Goal: Check status: Check status

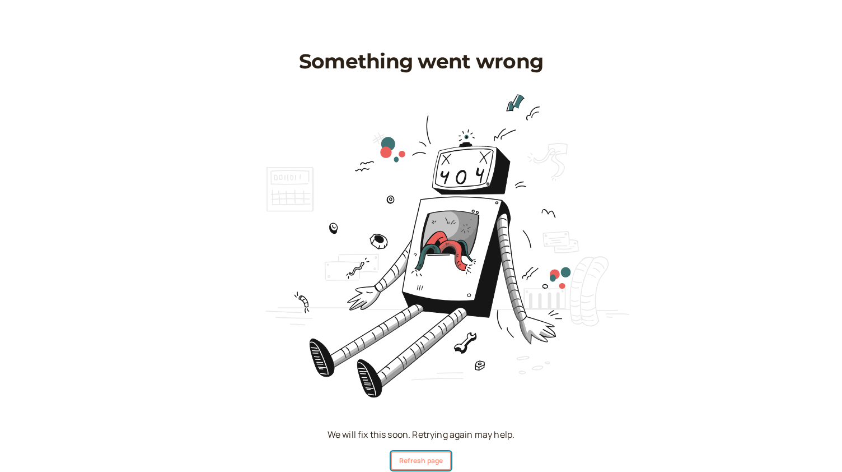
click at [417, 460] on button "Refresh page" at bounding box center [421, 460] width 60 height 19
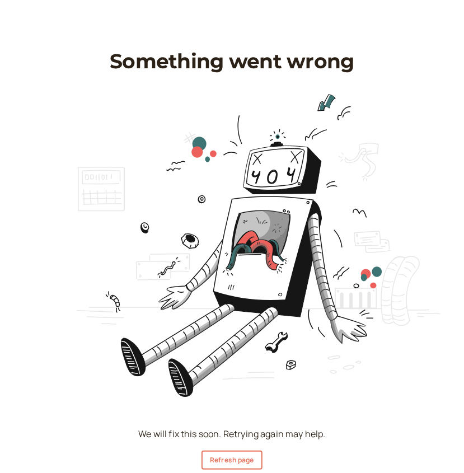
click at [190, 15] on html "Something went wrong We will fix this soon. Retrying again may help. Refresh pa…" at bounding box center [232, 235] width 464 height 470
click at [212, 32] on html "Something went wrong We will fix this soon. Retrying again may help. Refresh pa…" at bounding box center [232, 235] width 464 height 470
click at [244, 13] on html "Something went wrong We will fix this soon. Retrying again may help. Refresh pa…" at bounding box center [232, 235] width 464 height 470
